Goal: Task Accomplishment & Management: Complete application form

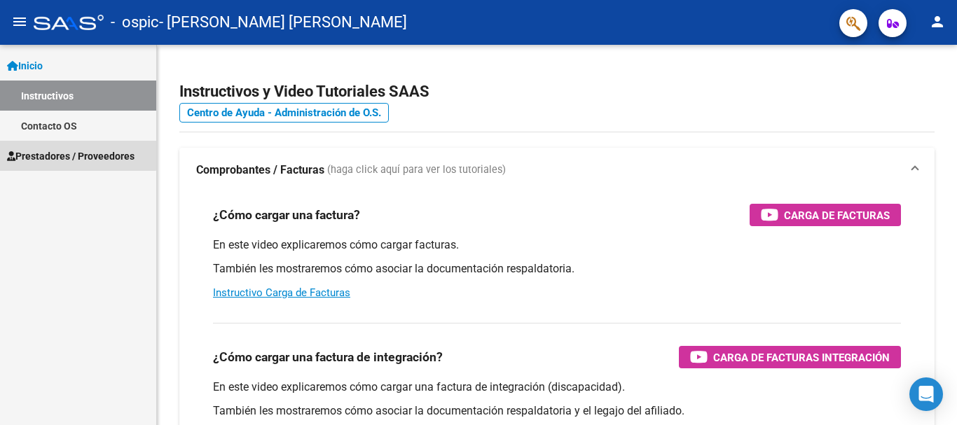
click at [74, 151] on span "Prestadores / Proveedores" at bounding box center [70, 155] width 127 height 15
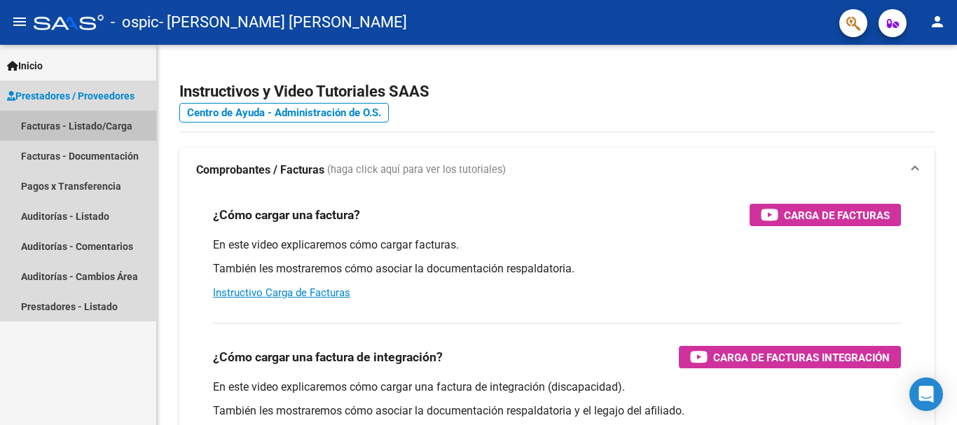
click at [104, 126] on link "Facturas - Listado/Carga" at bounding box center [78, 126] width 156 height 30
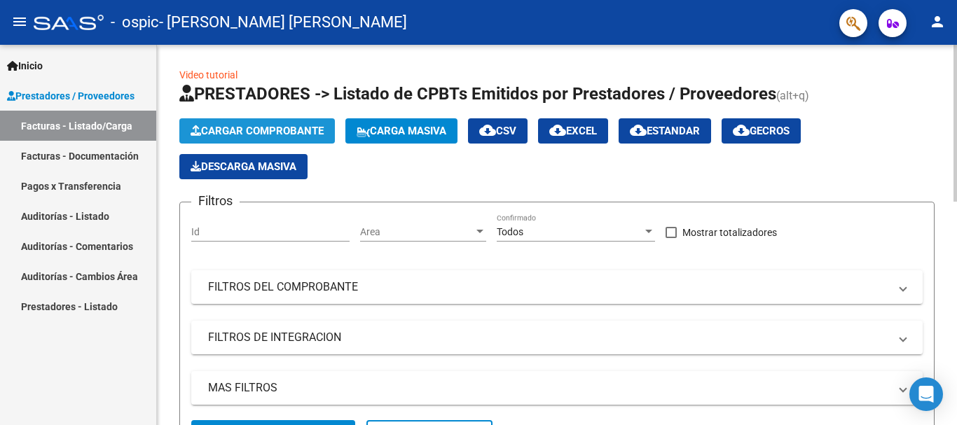
click at [214, 129] on span "Cargar Comprobante" at bounding box center [257, 131] width 133 height 13
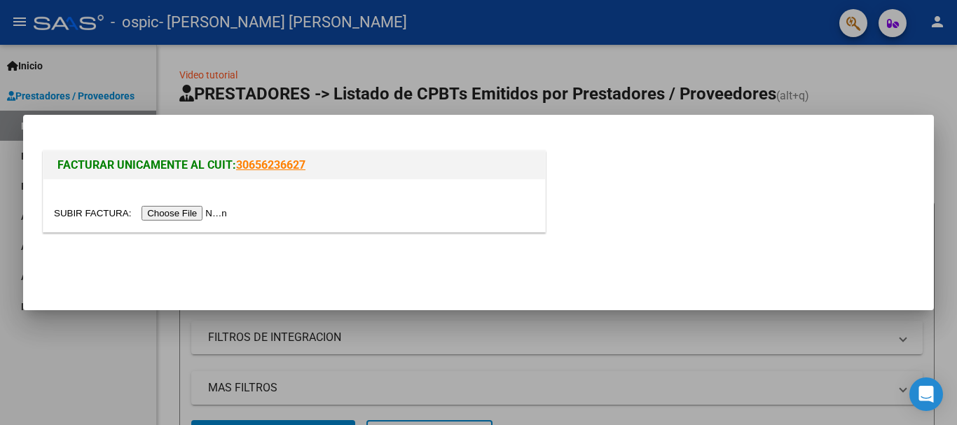
click at [231, 214] on input "file" at bounding box center [142, 213] width 177 height 15
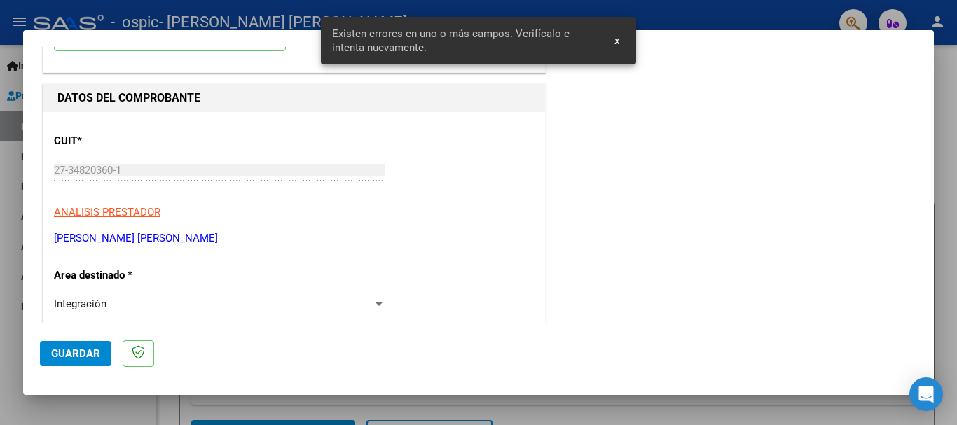
scroll to position [324, 0]
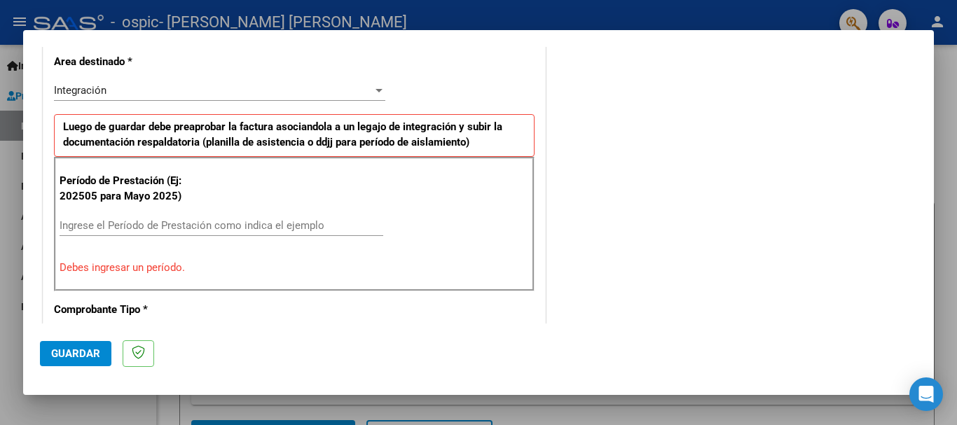
click at [341, 81] on div "Integración Seleccionar Area" at bounding box center [219, 90] width 331 height 21
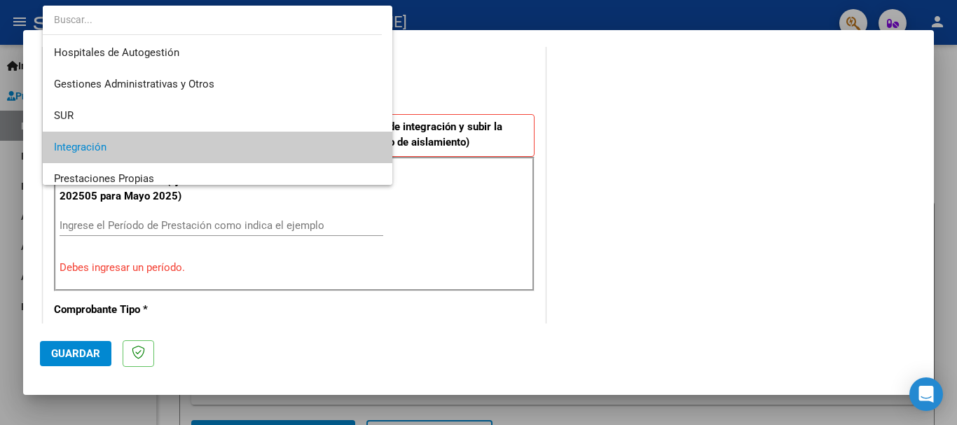
scroll to position [57, 0]
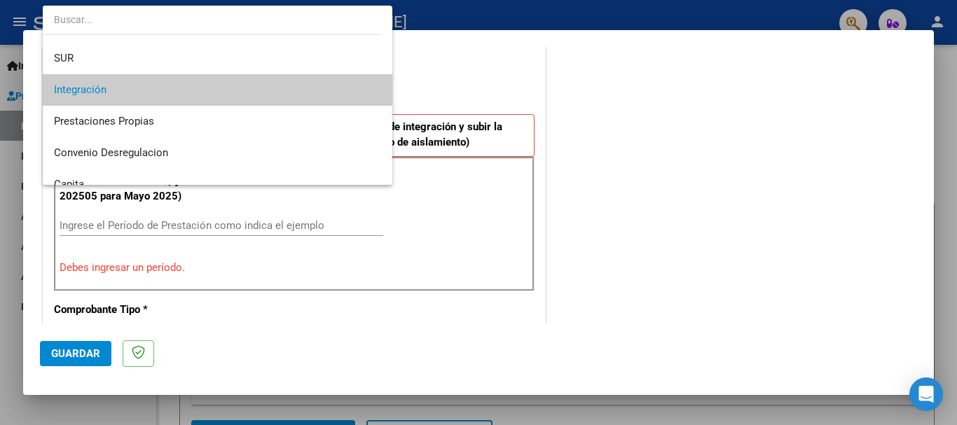
click at [609, 107] on div at bounding box center [478, 212] width 957 height 425
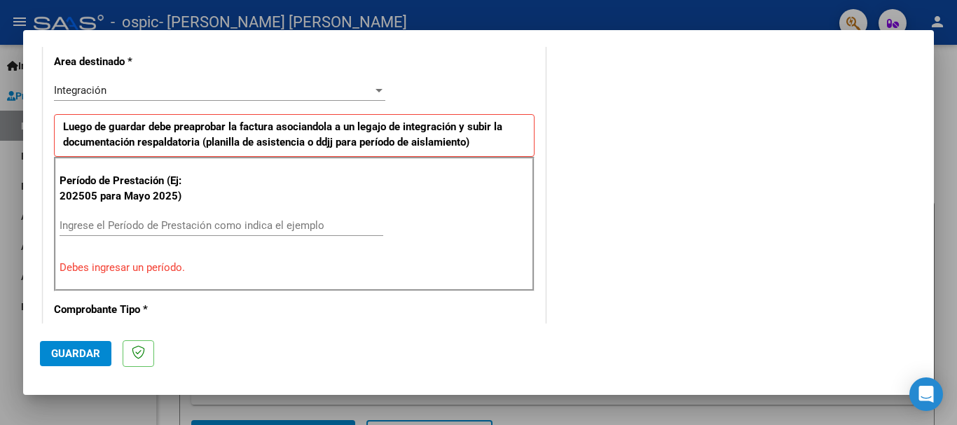
click at [243, 222] on input "Ingrese el Período de Prestación como indica el ejemplo" at bounding box center [222, 225] width 324 height 13
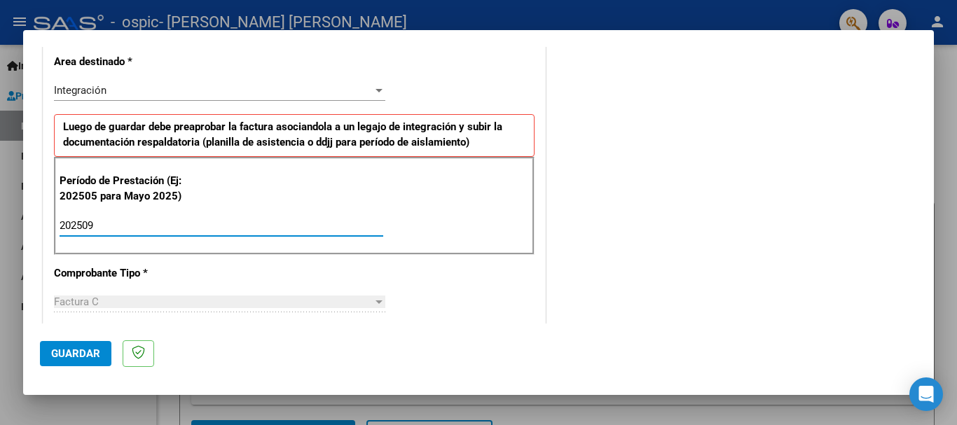
type input "202509"
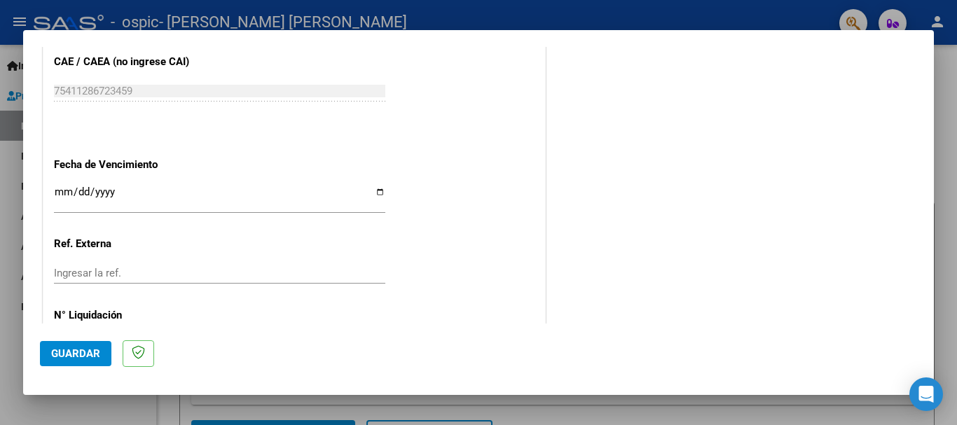
scroll to position [901, 0]
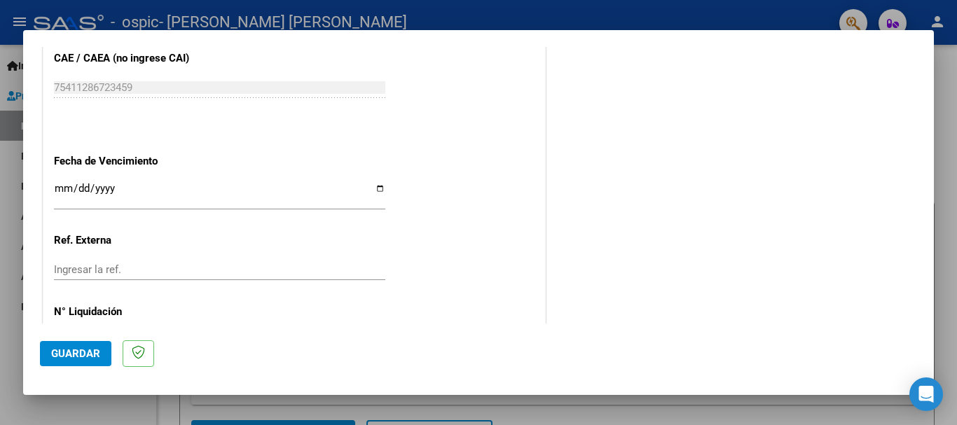
click at [240, 183] on input "Ingresar la fecha" at bounding box center [219, 194] width 331 height 22
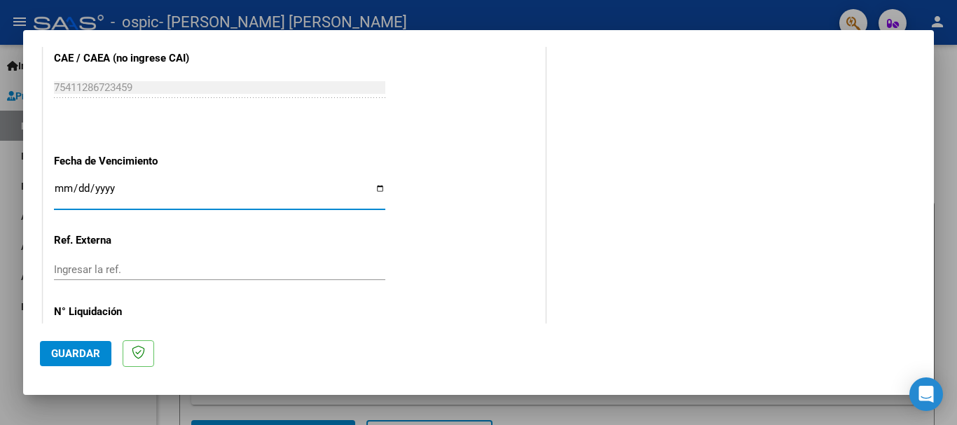
click at [373, 186] on input "Ingresar la fecha" at bounding box center [219, 194] width 331 height 22
type input "[DATE]"
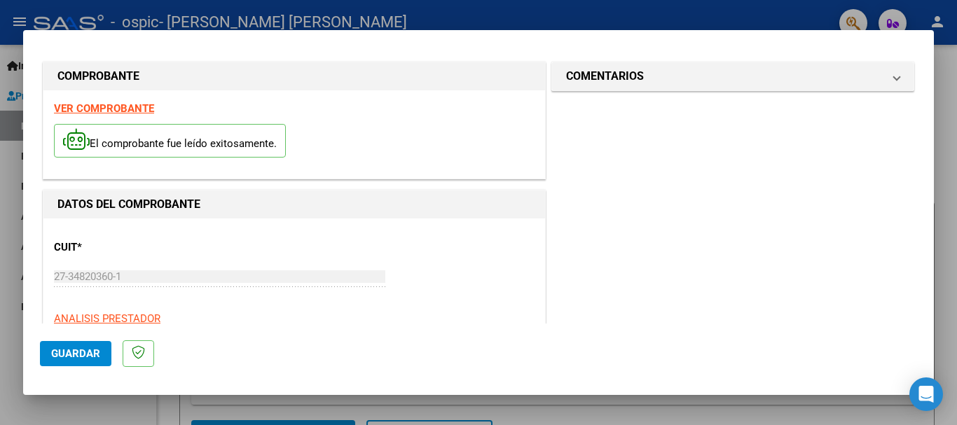
scroll to position [0, 0]
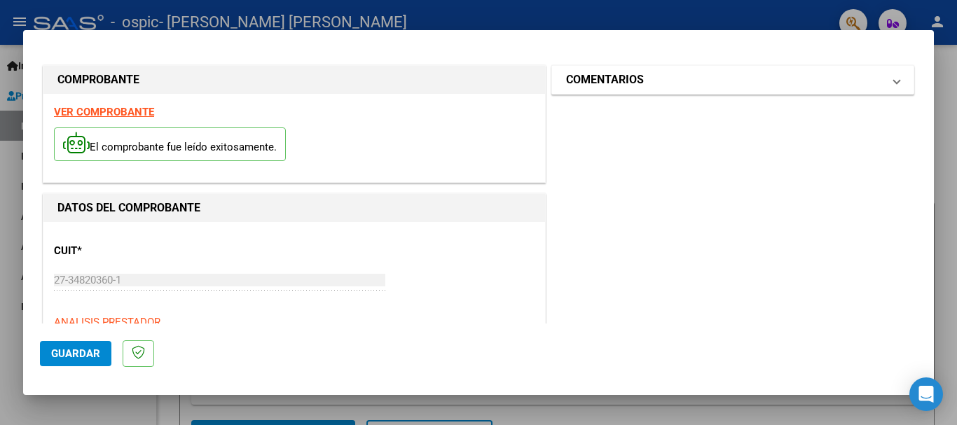
click at [787, 81] on mat-panel-title "COMENTARIOS" at bounding box center [724, 79] width 317 height 17
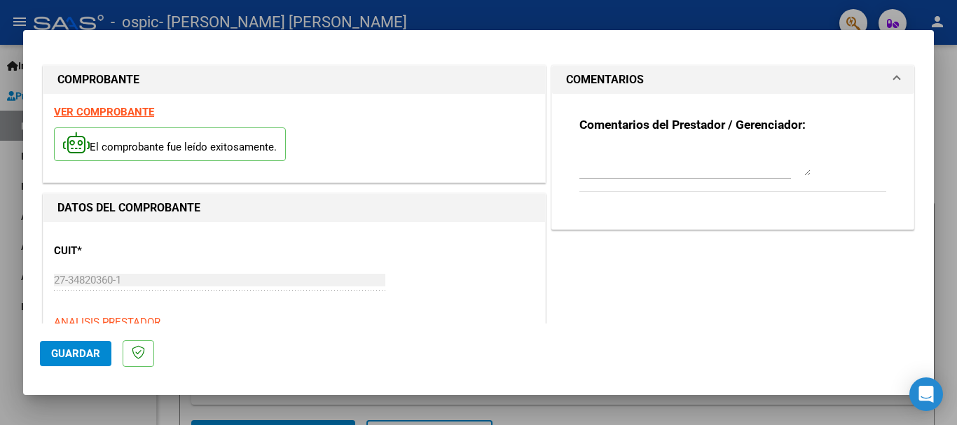
click at [71, 347] on span "Guardar" at bounding box center [75, 353] width 49 height 13
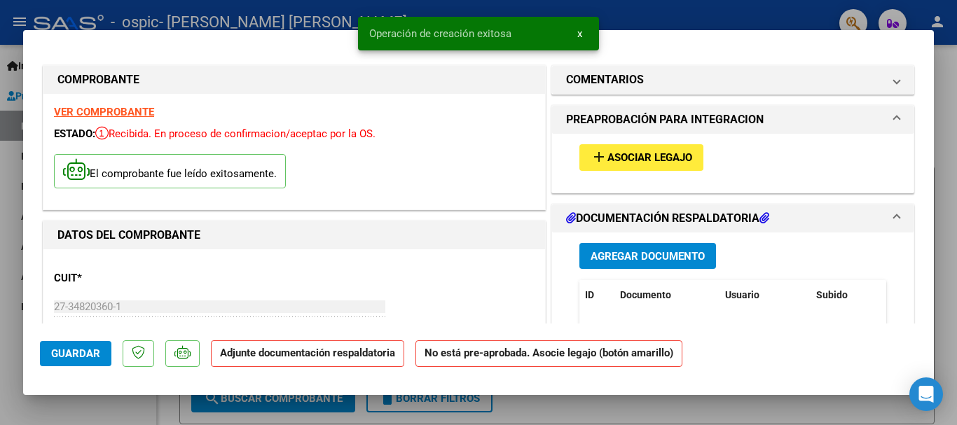
click at [625, 160] on span "Asociar Legajo" at bounding box center [649, 158] width 85 height 13
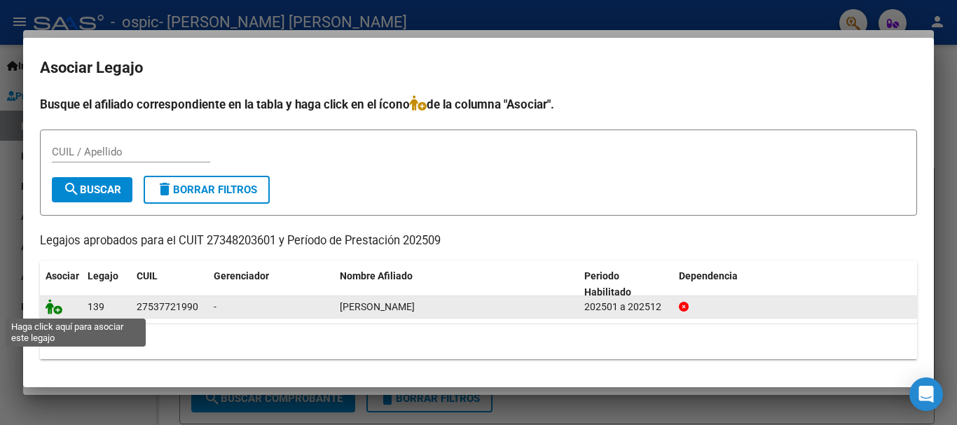
click at [59, 310] on icon at bounding box center [54, 306] width 17 height 15
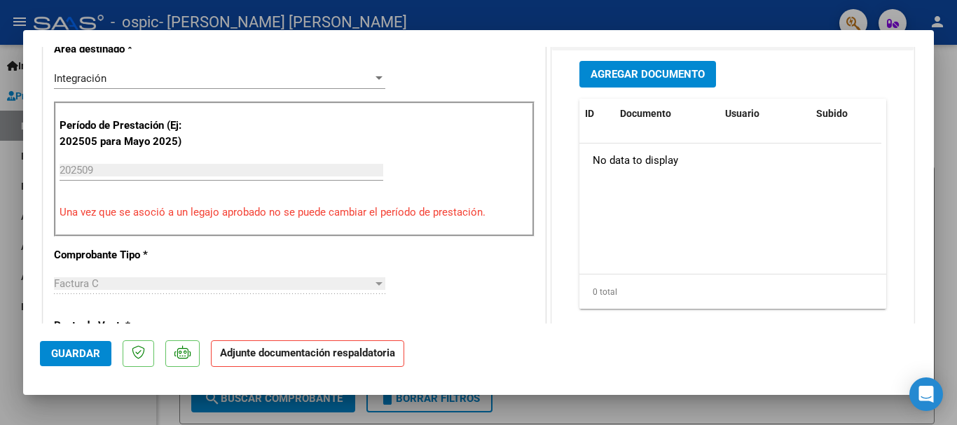
scroll to position [366, 0]
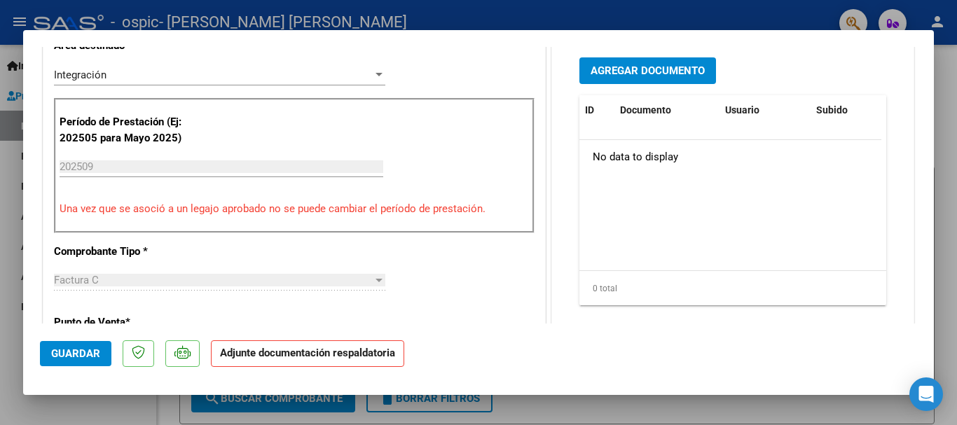
click at [667, 62] on button "Agregar Documento" at bounding box center [647, 70] width 137 height 26
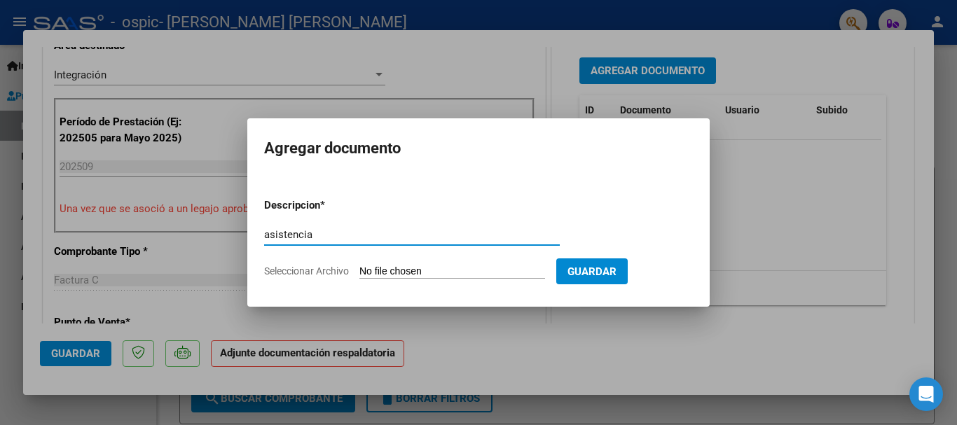
type input "asistencia"
click at [441, 270] on input "Seleccionar Archivo" at bounding box center [452, 271] width 186 height 13
type input "C:\fakepath\conysept (1).pdf"
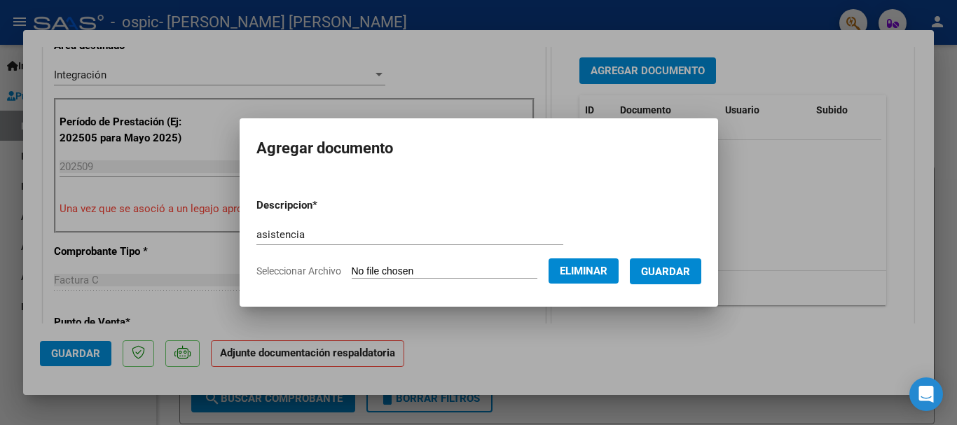
click at [690, 275] on span "Guardar" at bounding box center [665, 271] width 49 height 13
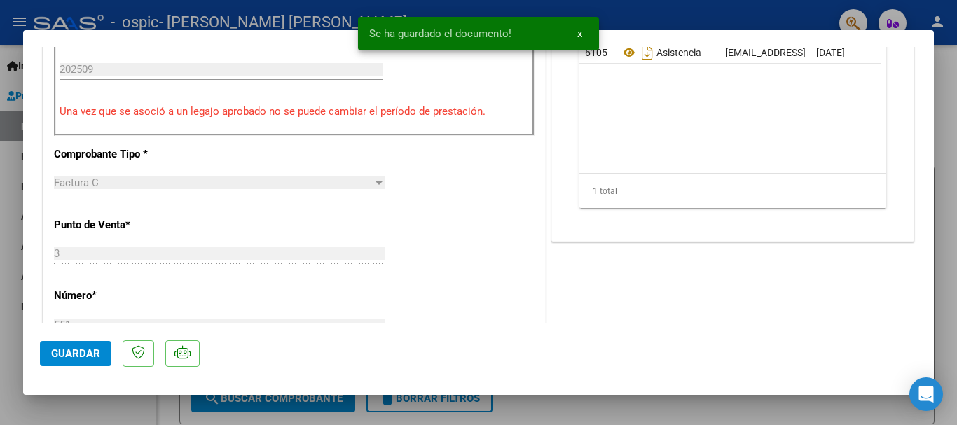
scroll to position [464, 0]
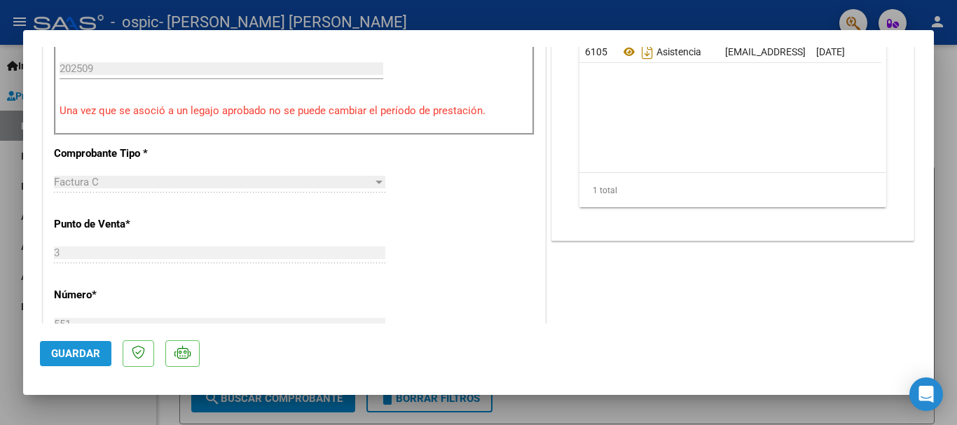
click at [80, 347] on span "Guardar" at bounding box center [75, 353] width 49 height 13
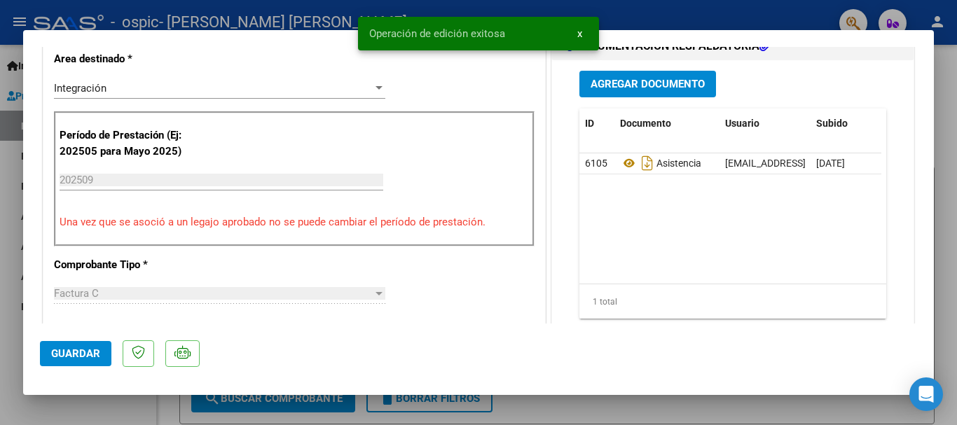
scroll to position [307, 0]
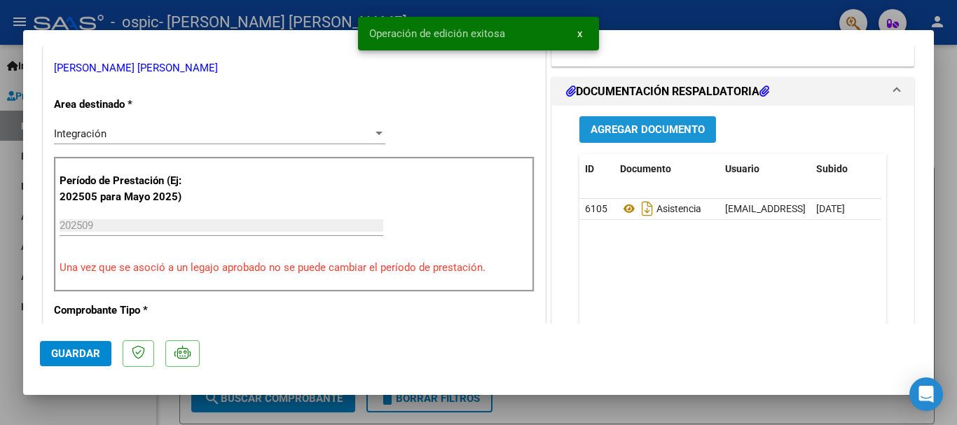
click at [691, 125] on span "Agregar Documento" at bounding box center [647, 130] width 114 height 13
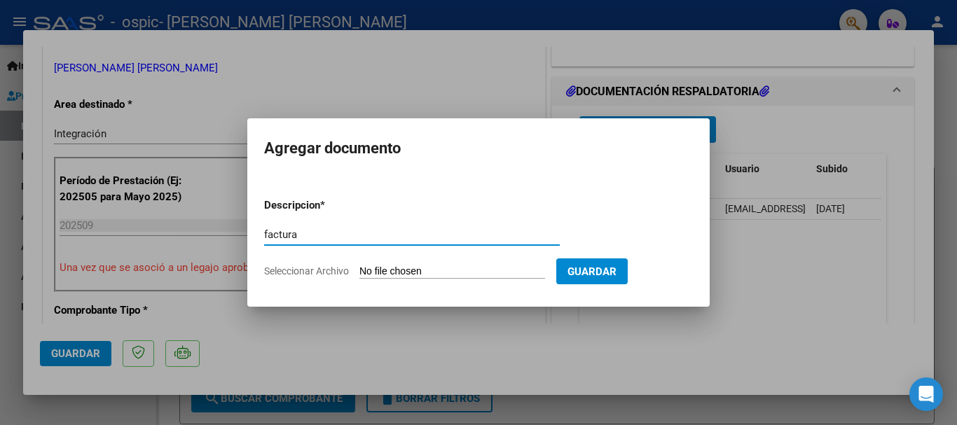
type input "factura"
click at [484, 268] on input "Seleccionar Archivo" at bounding box center [452, 271] width 186 height 13
type input "C:\fakepath\27348203601_011_00003_00000551.pdf"
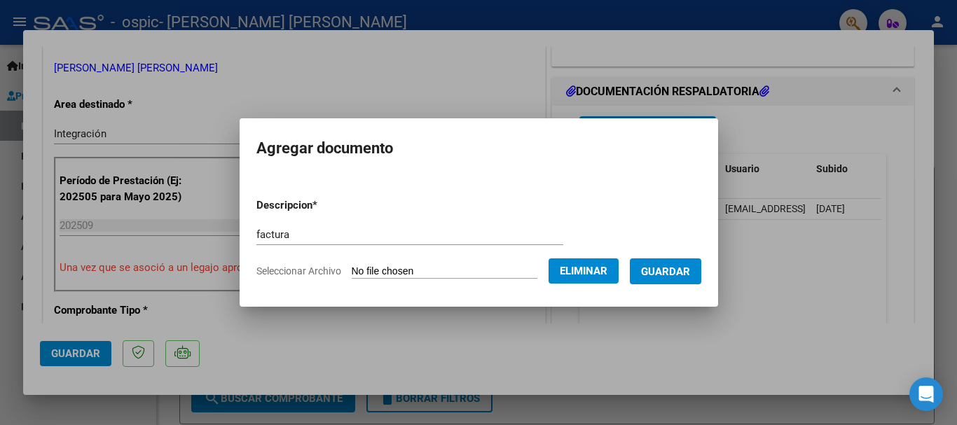
click at [701, 271] on button "Guardar" at bounding box center [665, 271] width 71 height 26
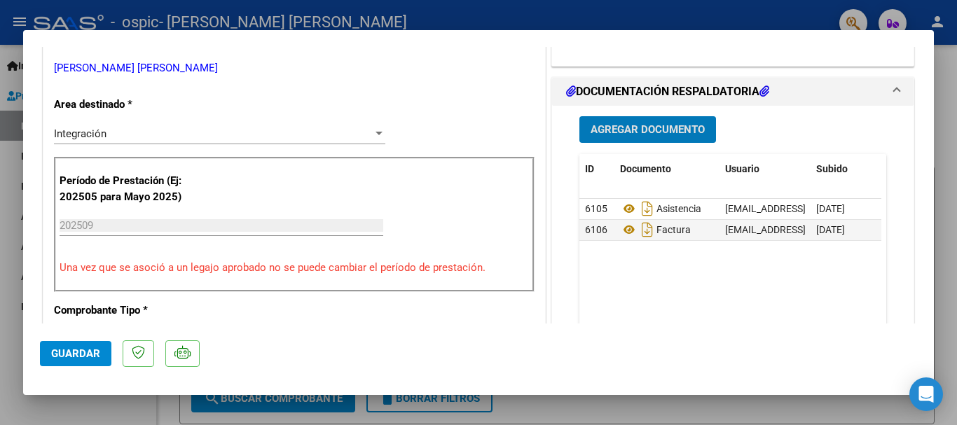
click at [97, 349] on span "Guardar" at bounding box center [75, 353] width 49 height 13
